Goal: Transaction & Acquisition: Subscribe to service/newsletter

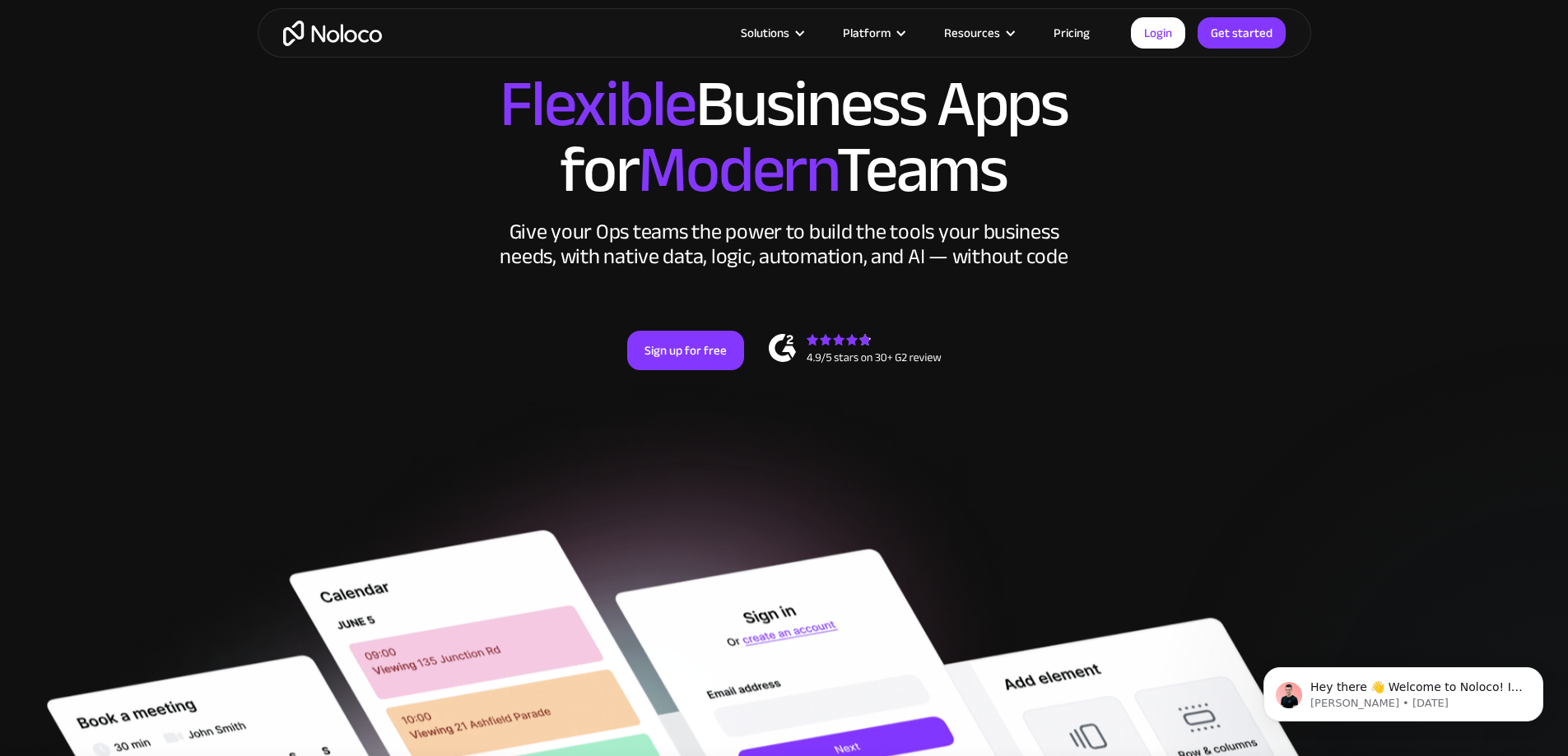
drag, startPoint x: 620, startPoint y: 436, endPoint x: 641, endPoint y: 256, distance: 181.2
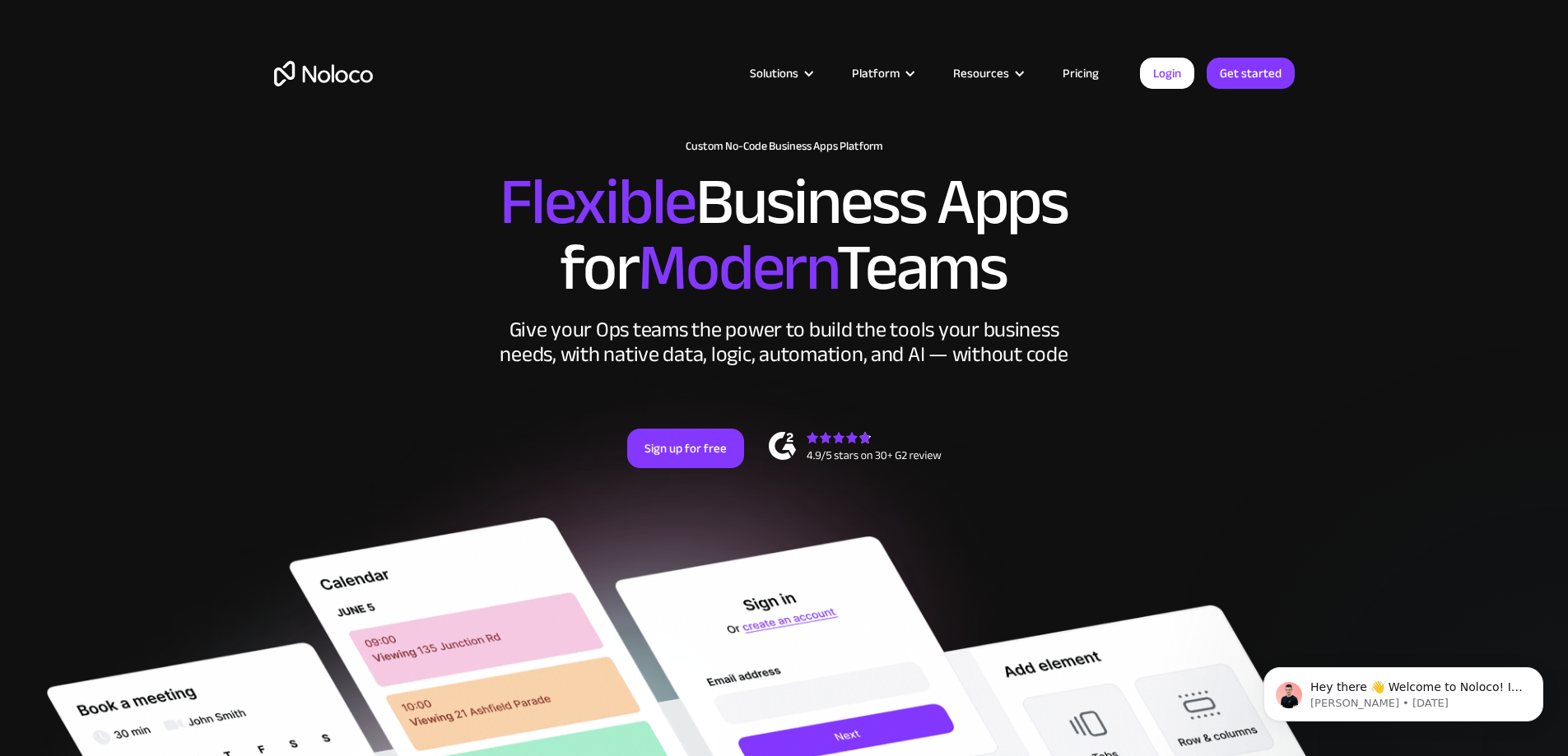
click at [320, 289] on h2 "Flexible Business Apps for Modern Teams" at bounding box center [784, 235] width 1021 height 132
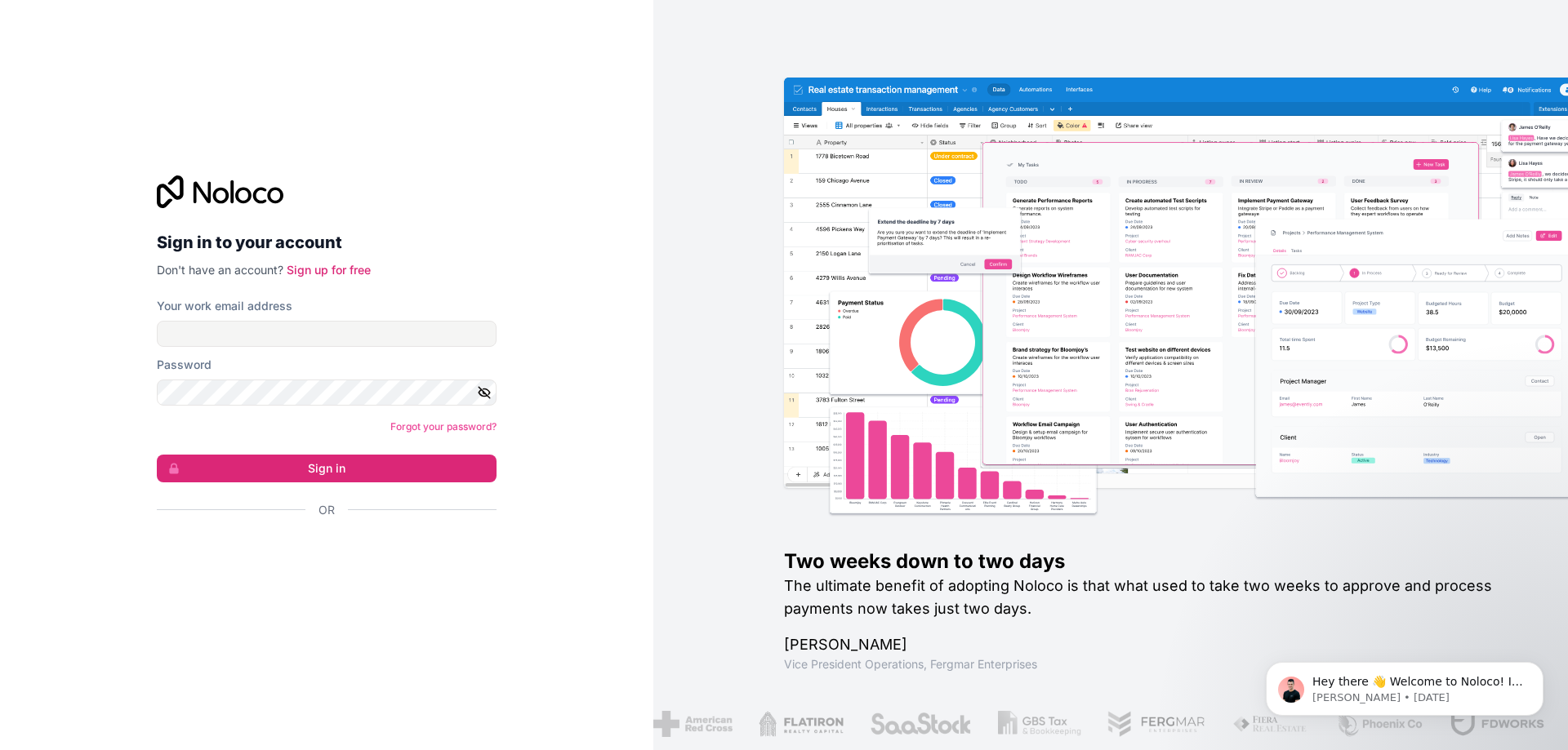
click at [370, 310] on div "Your work email address" at bounding box center [327, 306] width 340 height 16
click at [345, 333] on input "Your work email address" at bounding box center [327, 334] width 340 height 26
type input "[EMAIL_ADDRESS][DOMAIN_NAME]"
click at [157, 455] on button "Sign in" at bounding box center [327, 468] width 340 height 27
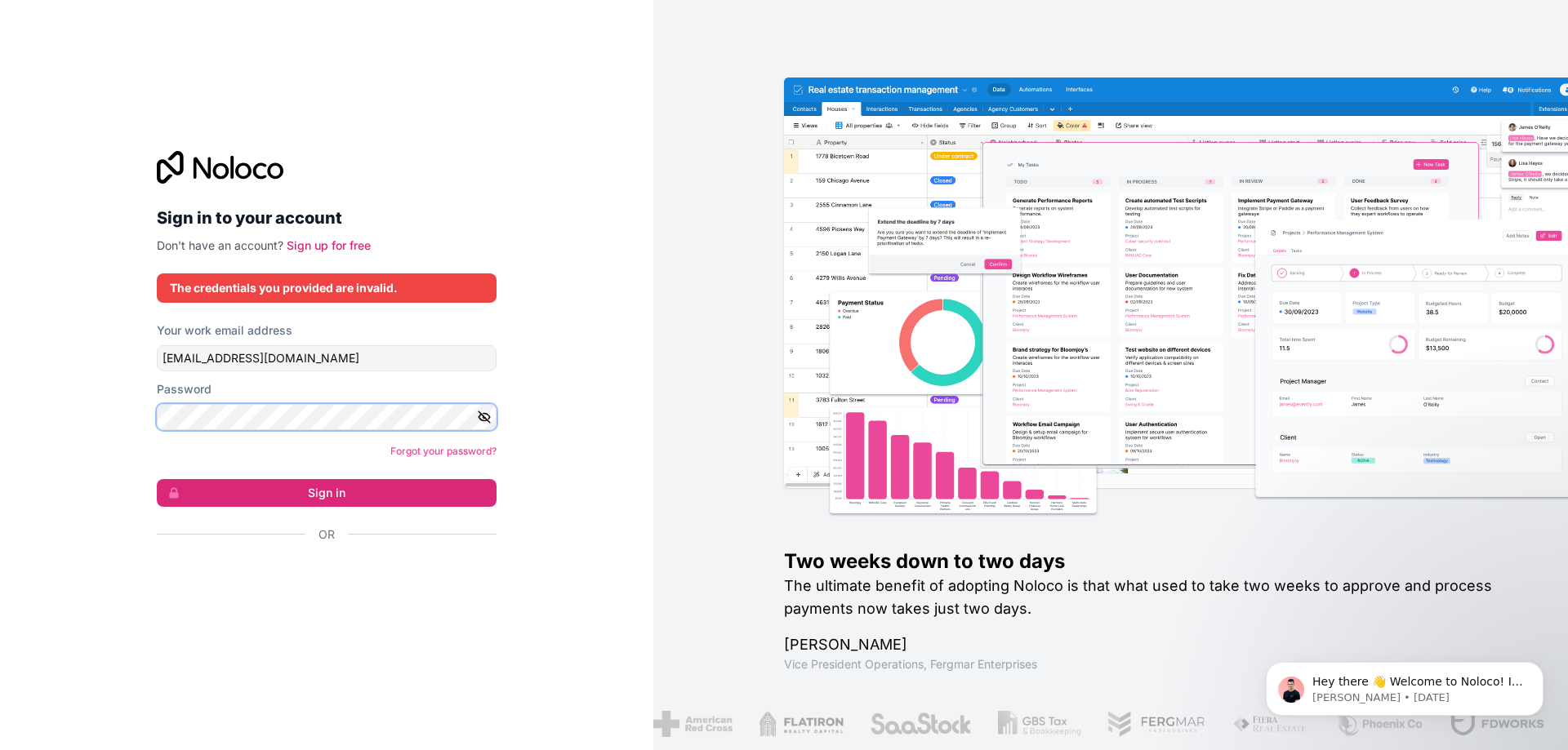
click at [0, 367] on div "Sign in to your account Don't have an account? Sign up for free The credentials…" at bounding box center [327, 375] width 653 height 750
click at [479, 421] on icon "button" at bounding box center [485, 417] width 15 height 15
click at [157, 479] on button "Sign in" at bounding box center [327, 492] width 340 height 27
click at [622, 537] on div "Sign in to your account Don't have an account? Sign up for free The credentials…" at bounding box center [327, 375] width 653 height 750
click at [355, 242] on link "Sign up for free" at bounding box center [328, 245] width 84 height 14
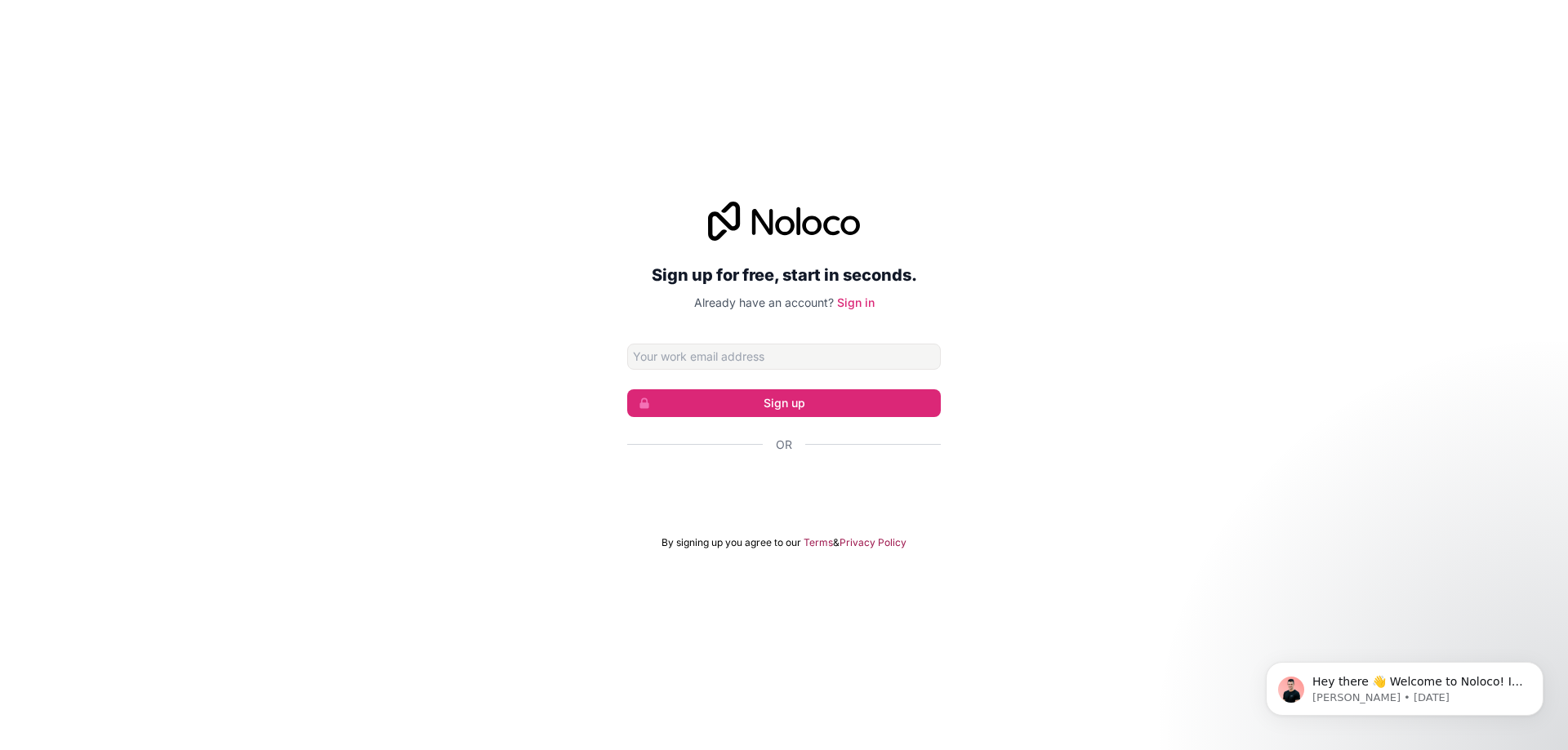
click at [723, 361] on input "Email address" at bounding box center [783, 357] width 313 height 26
click at [723, 360] on input "Email address" at bounding box center [783, 357] width 313 height 26
type input "[EMAIL_ADDRESS][DOMAIN_NAME]"
click at [754, 399] on button "Sign up" at bounding box center [783, 403] width 313 height 27
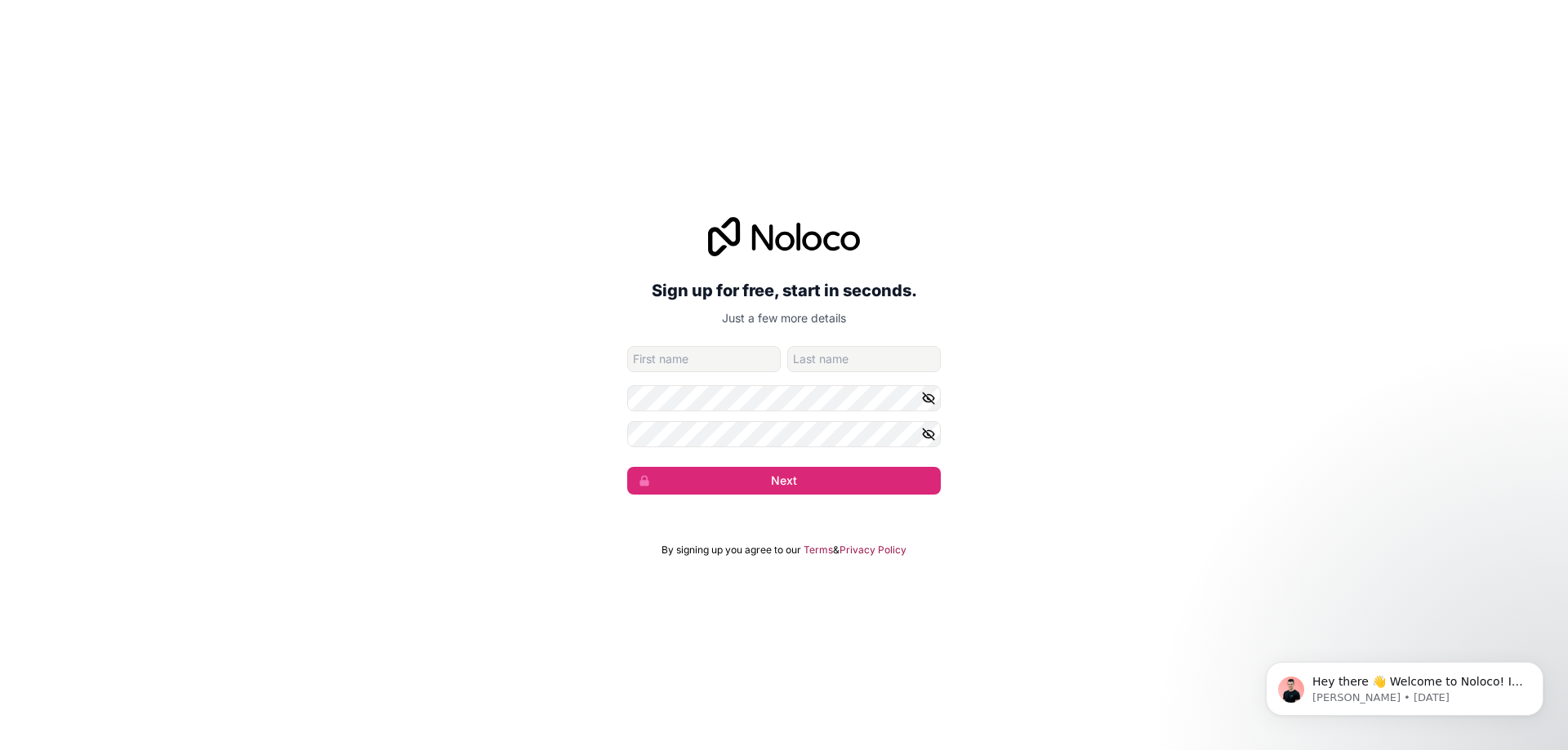
click at [675, 360] on input "given-name" at bounding box center [703, 359] width 153 height 26
click at [679, 358] on input "given-name" at bounding box center [703, 359] width 153 height 26
type input "[PERSON_NAME]"
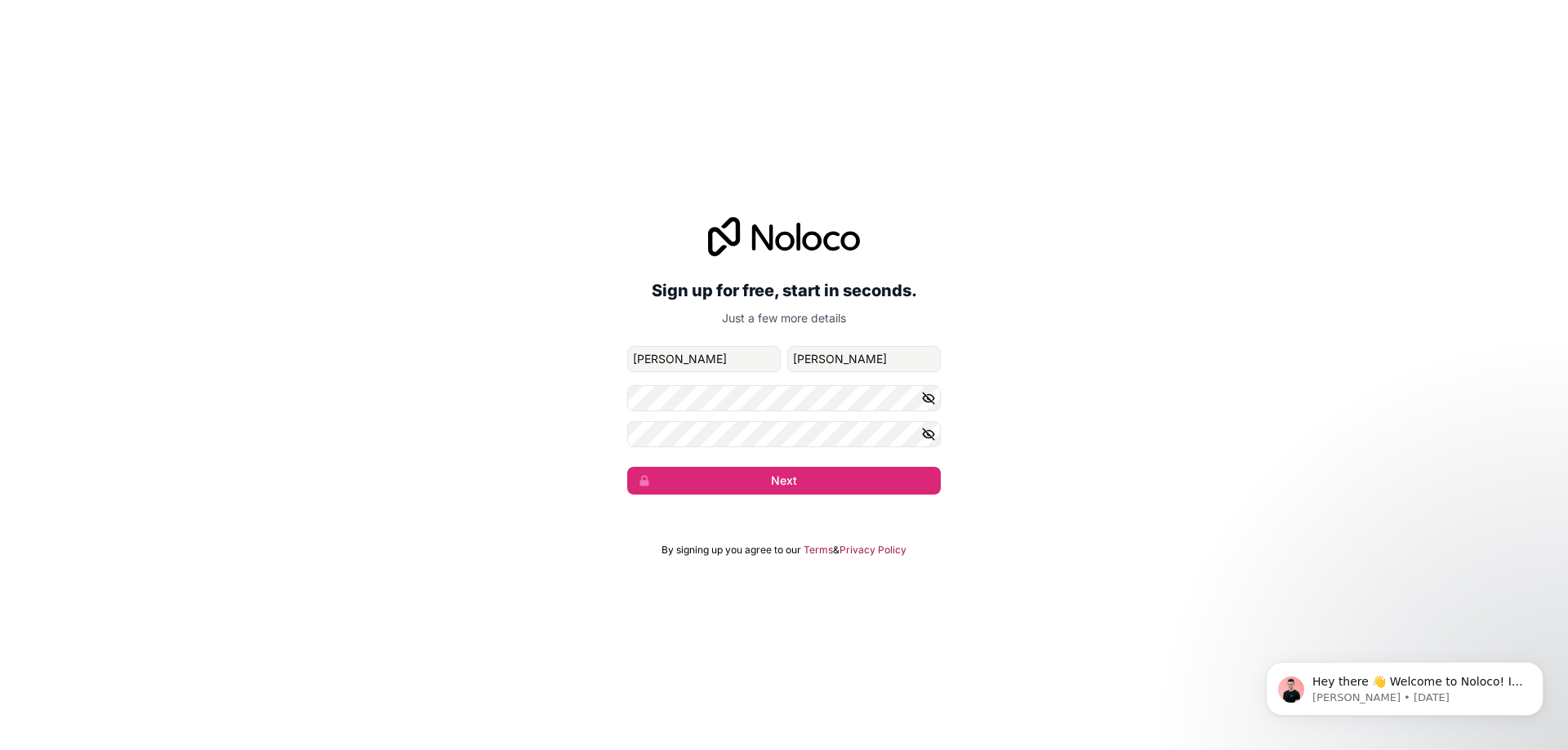
drag, startPoint x: 931, startPoint y: 394, endPoint x: 931, endPoint y: 407, distance: 13.0
click at [931, 395] on icon "button" at bounding box center [928, 398] width 11 height 8
click at [927, 419] on form "[EMAIL_ADDRESS][DOMAIN_NAME] [PERSON_NAME] Next" at bounding box center [783, 421] width 313 height 149
click at [927, 427] on icon "button" at bounding box center [929, 435] width 15 height 15
click at [840, 486] on button "Next" at bounding box center [783, 480] width 313 height 27
